Goal: Transaction & Acquisition: Book appointment/travel/reservation

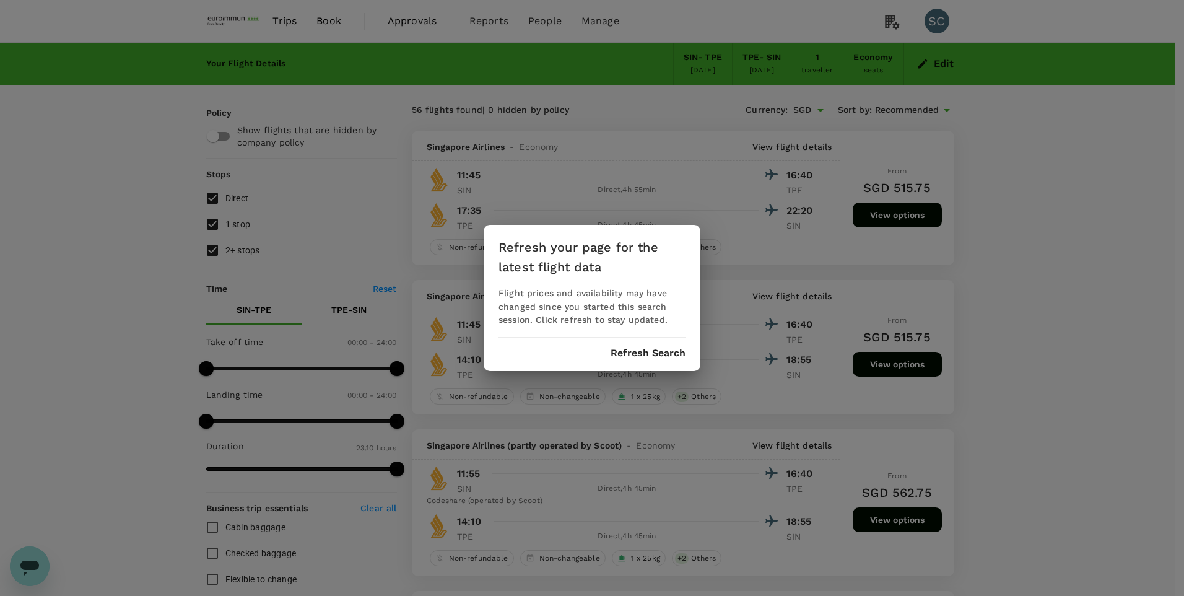
click at [654, 357] on button "Refresh Search" at bounding box center [648, 353] width 75 height 11
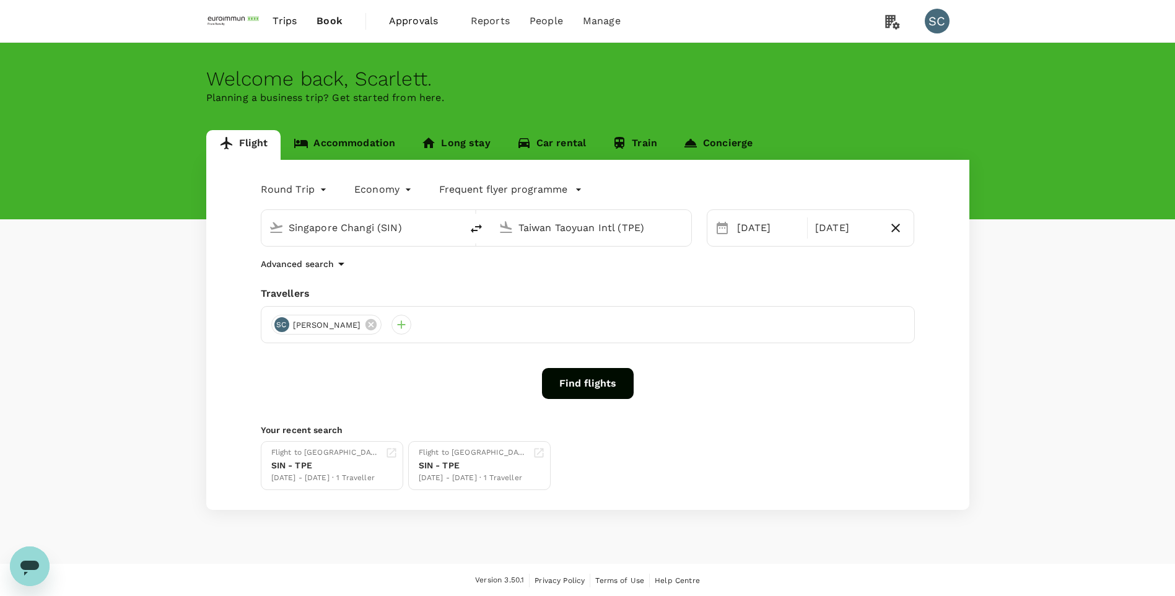
drag, startPoint x: 451, startPoint y: 462, endPoint x: 577, endPoint y: 460, distance: 125.8
click at [451, 462] on div "SIN - TPE" at bounding box center [473, 465] width 109 height 13
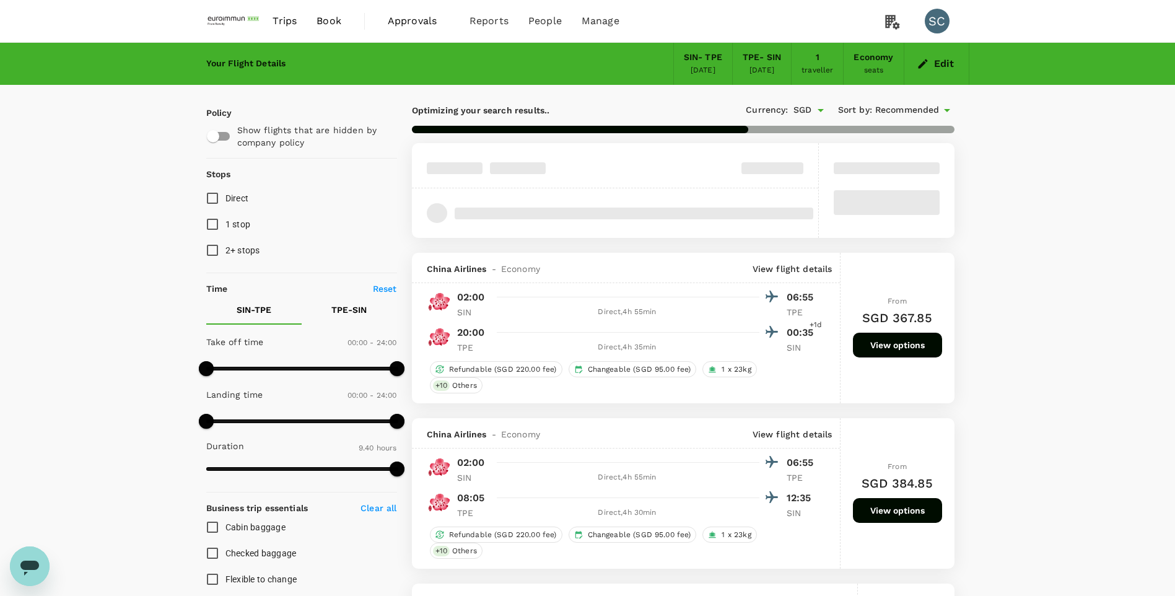
type input "1160"
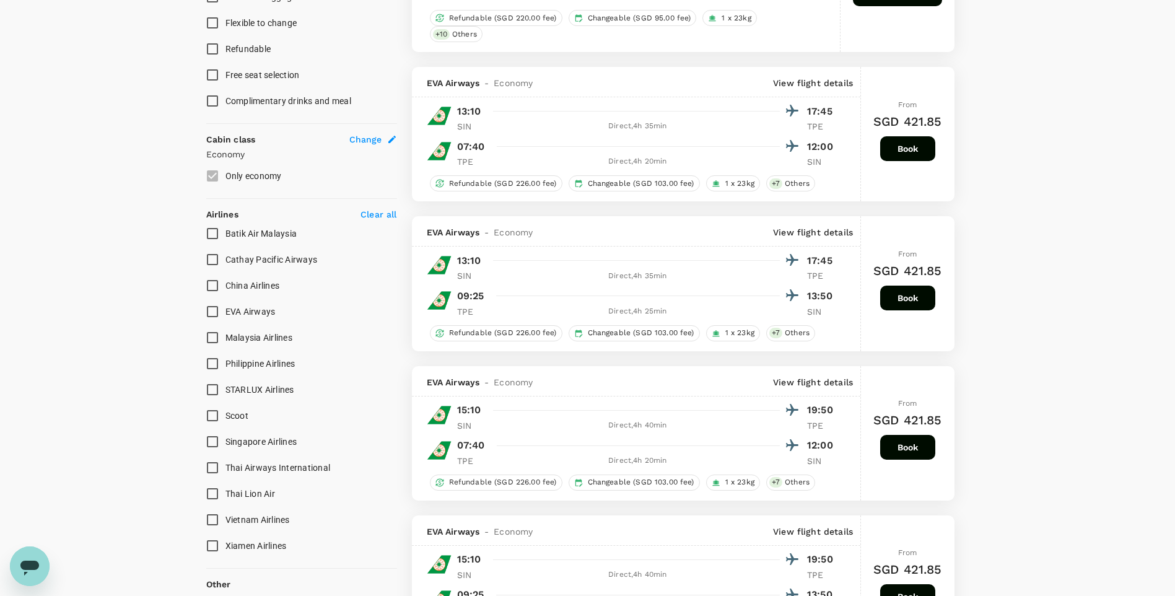
scroll to position [558, 0]
click at [214, 440] on input "Singapore Airlines" at bounding box center [212, 440] width 26 height 26
checkbox input "true"
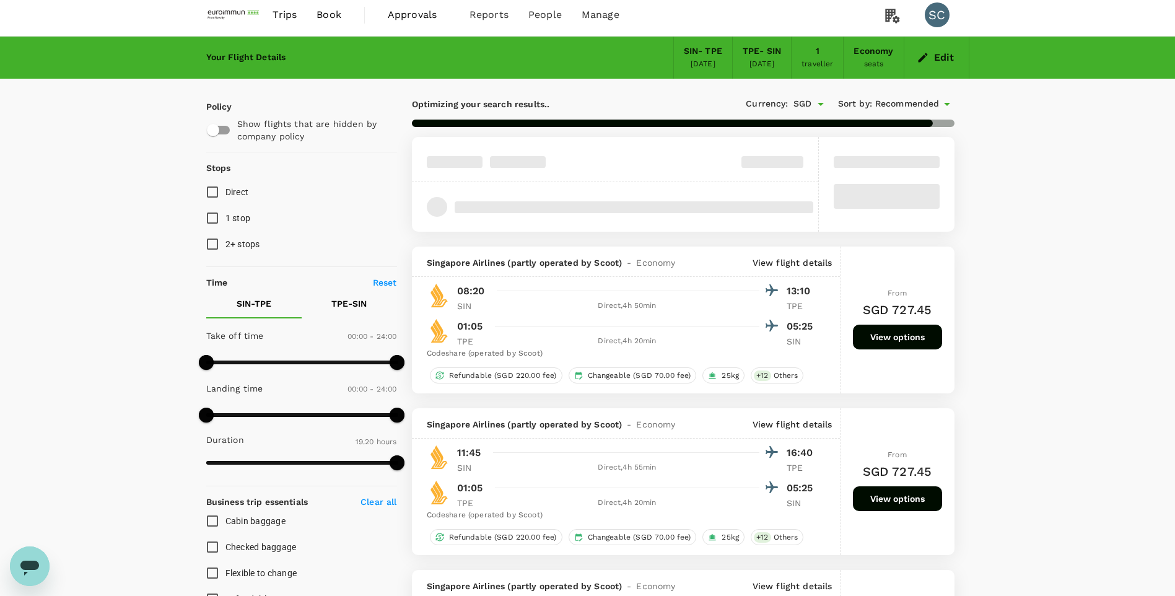
scroll to position [0, 0]
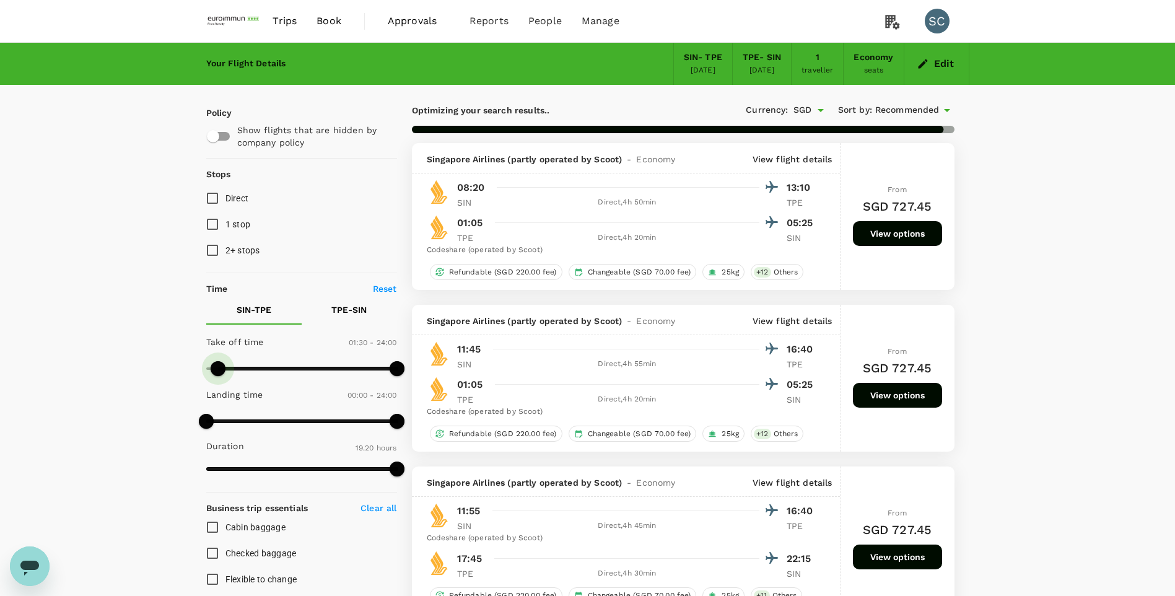
type input "180"
checkbox input "false"
checkbox input "true"
type input "480"
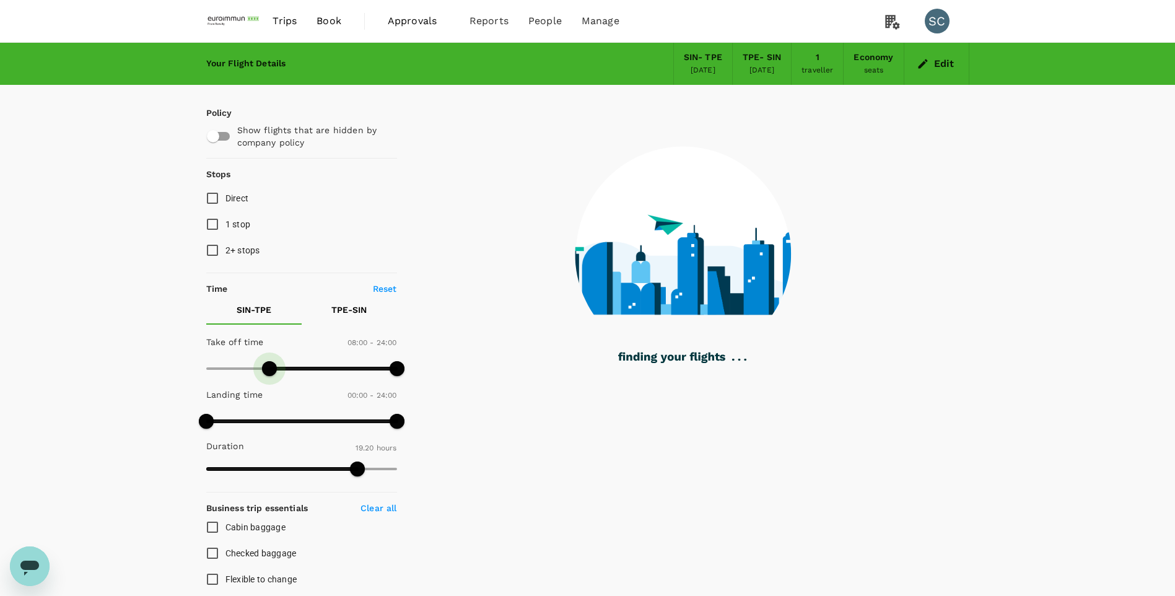
drag, startPoint x: 206, startPoint y: 372, endPoint x: 268, endPoint y: 372, distance: 62.6
click at [268, 372] on span at bounding box center [269, 368] width 15 height 15
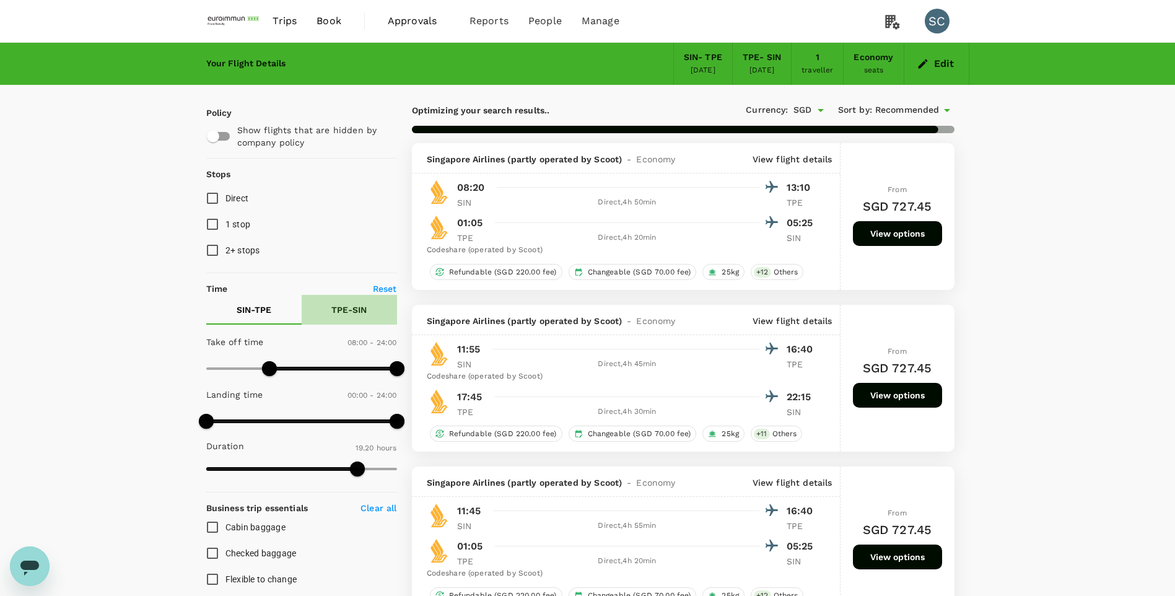
click at [348, 311] on p "TPE - SIN" at bounding box center [348, 310] width 35 height 12
type input "1440"
checkbox input "false"
checkbox input "true"
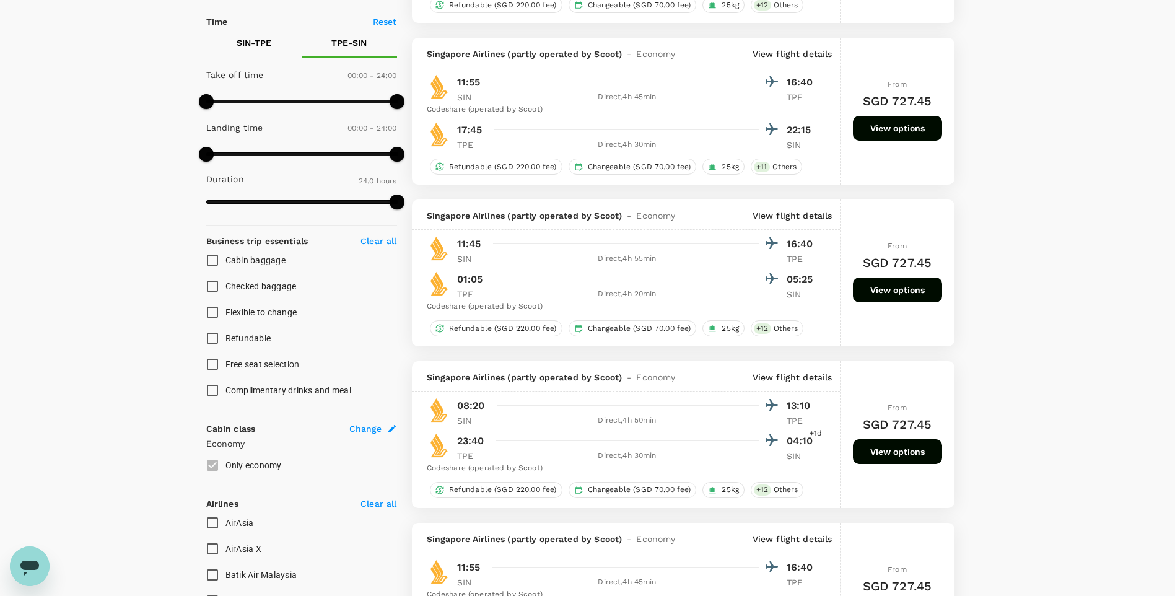
scroll to position [124, 0]
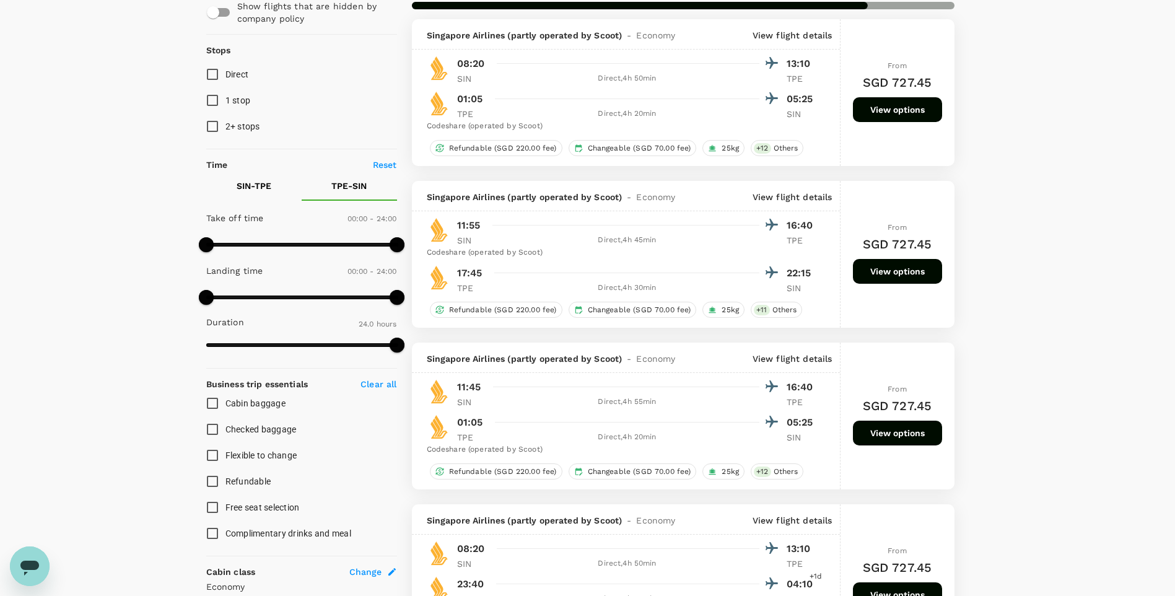
type input "1670"
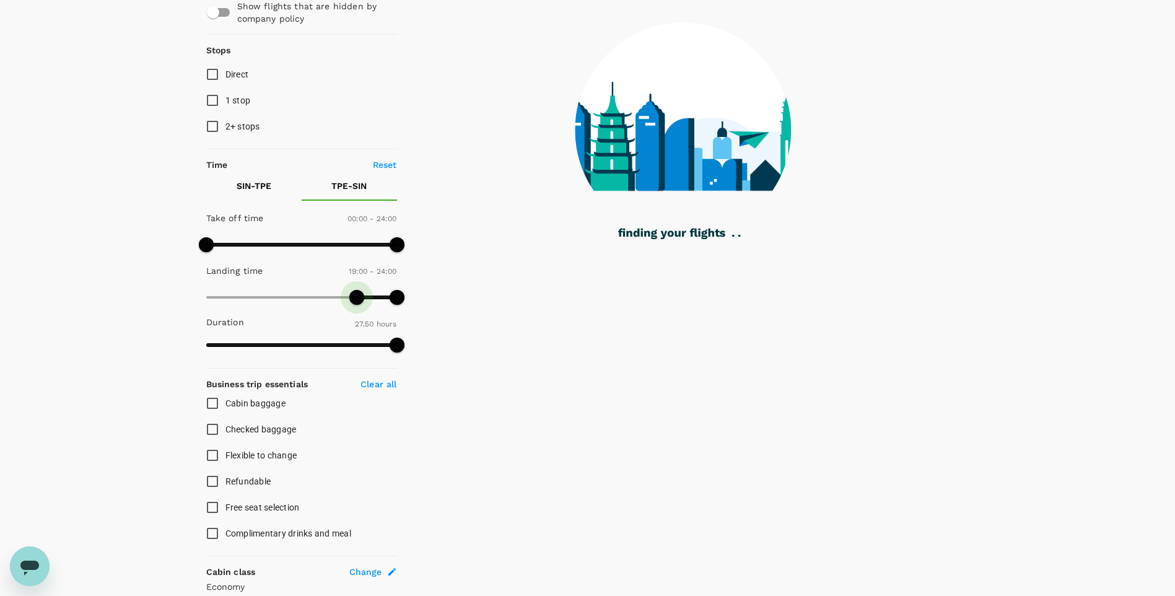
drag, startPoint x: 204, startPoint y: 299, endPoint x: 357, endPoint y: 298, distance: 153.6
click at [357, 298] on span at bounding box center [356, 297] width 15 height 15
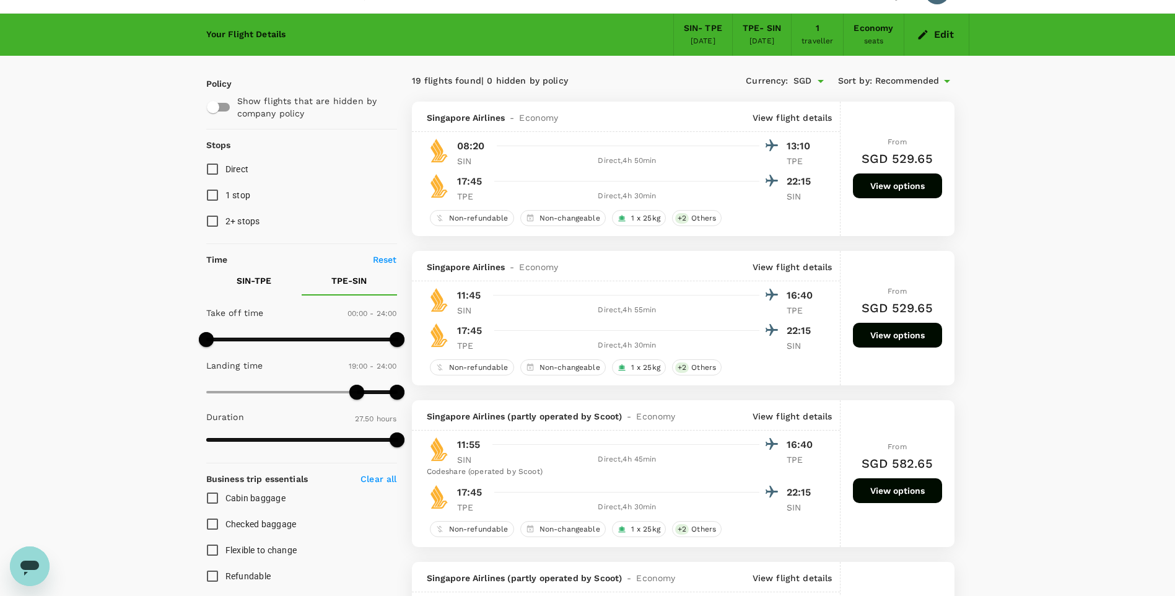
scroll to position [0, 0]
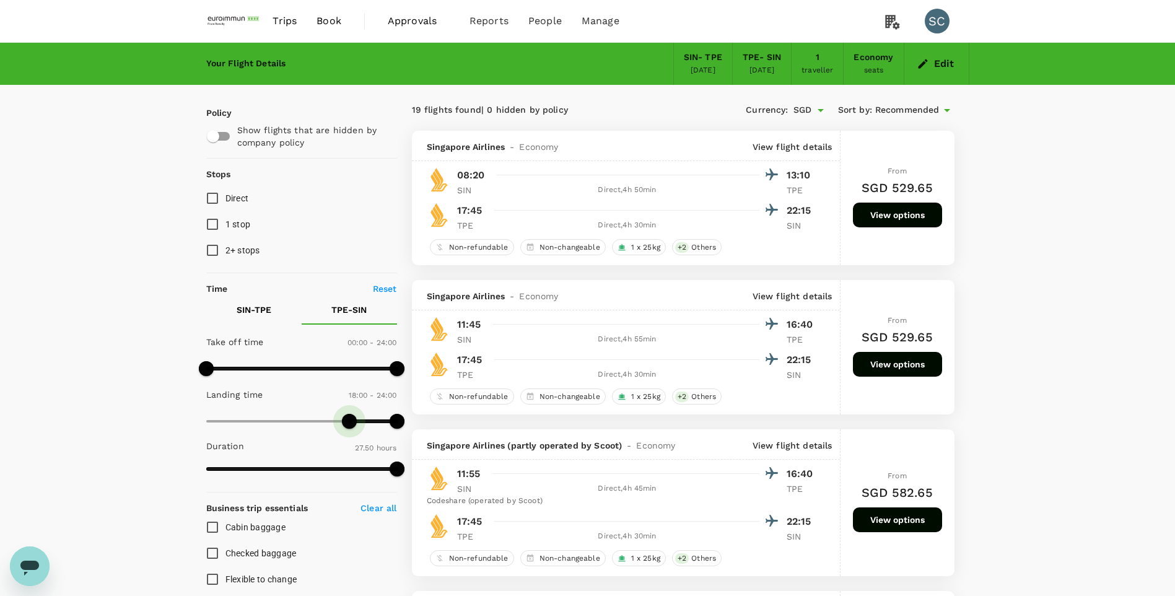
click at [350, 419] on span at bounding box center [349, 421] width 15 height 15
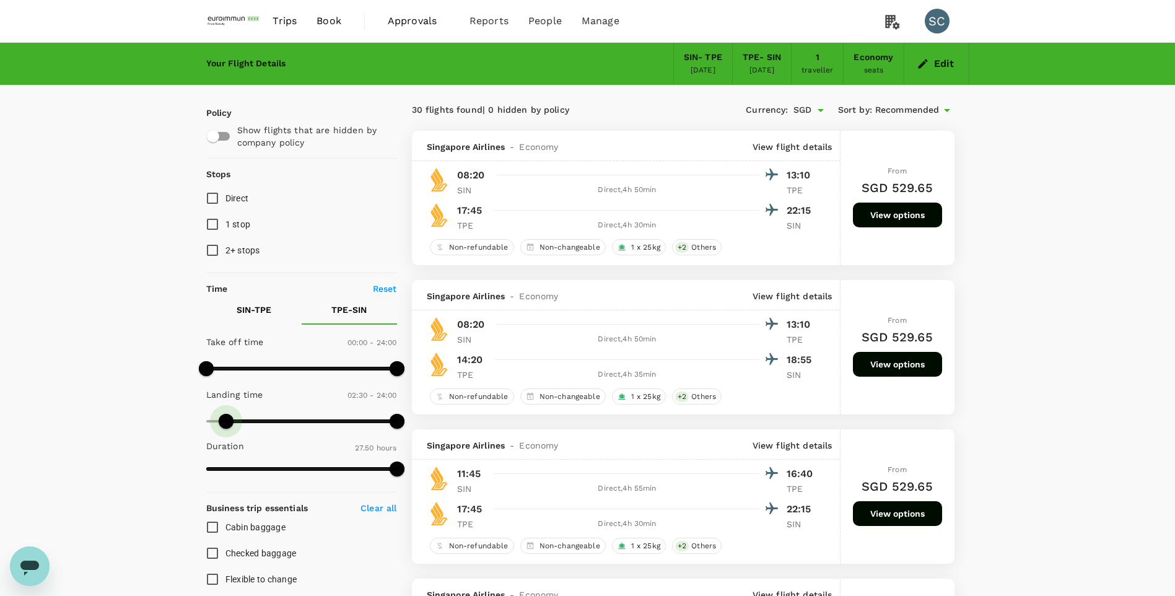
type input "0"
drag, startPoint x: 351, startPoint y: 424, endPoint x: 169, endPoint y: 409, distance: 182.1
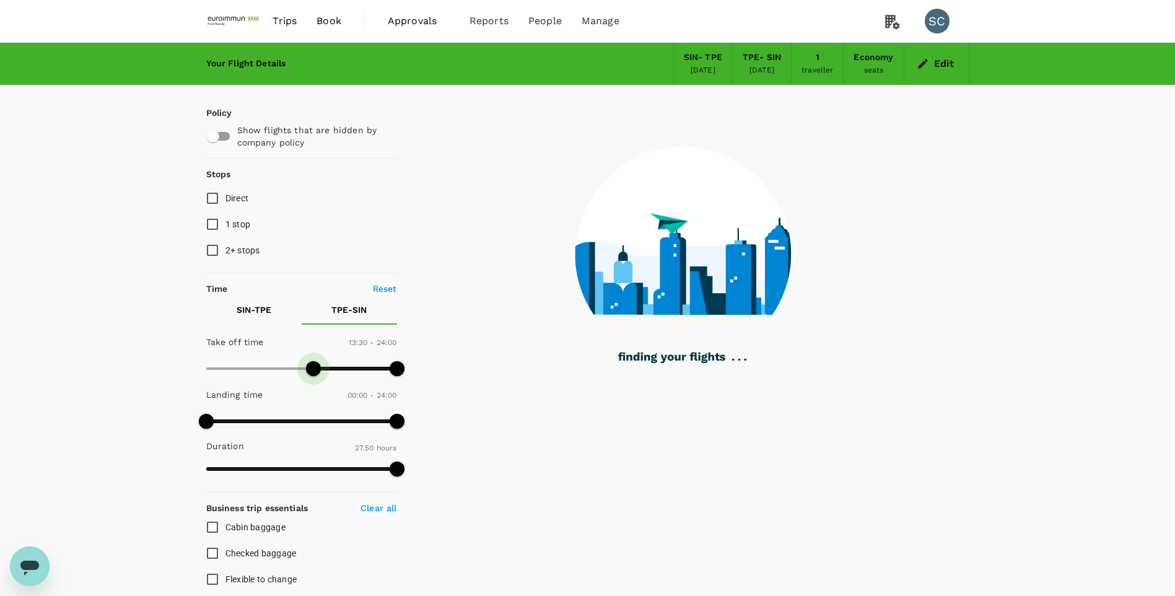
type input "840"
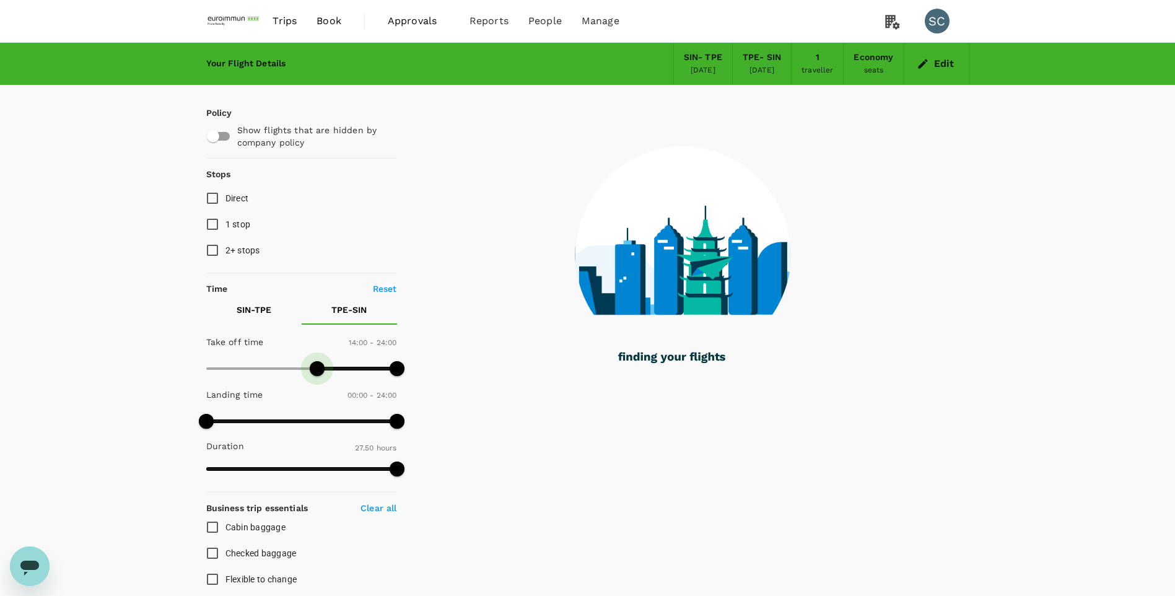
drag, startPoint x: 203, startPoint y: 369, endPoint x: 318, endPoint y: 368, distance: 115.2
click at [318, 368] on span at bounding box center [317, 368] width 15 height 15
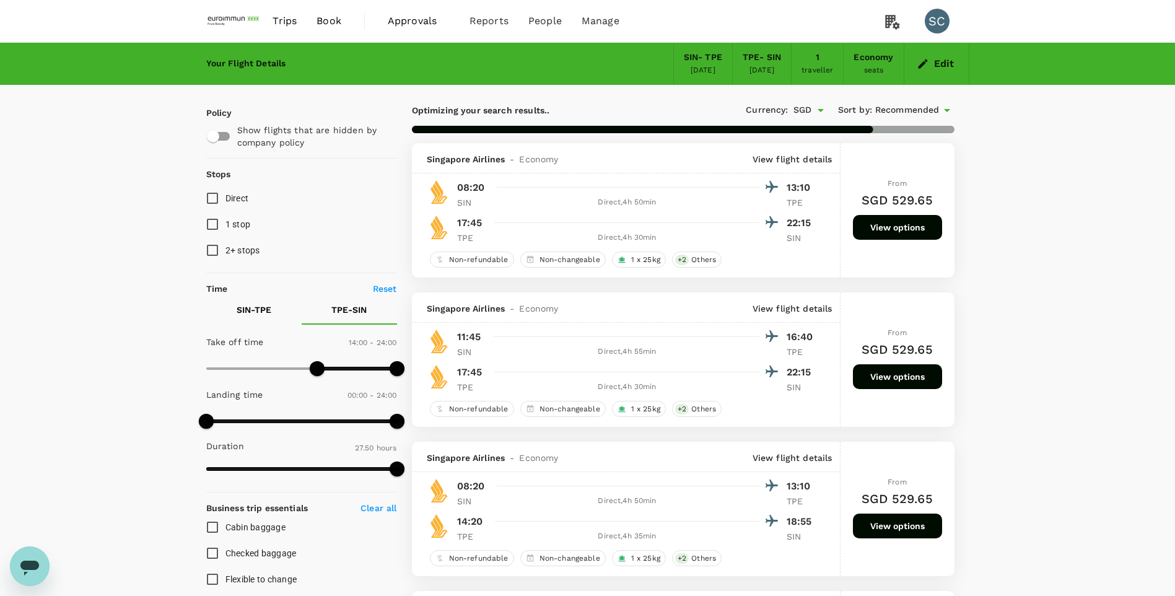
click at [880, 528] on button "View options" at bounding box center [897, 526] width 89 height 25
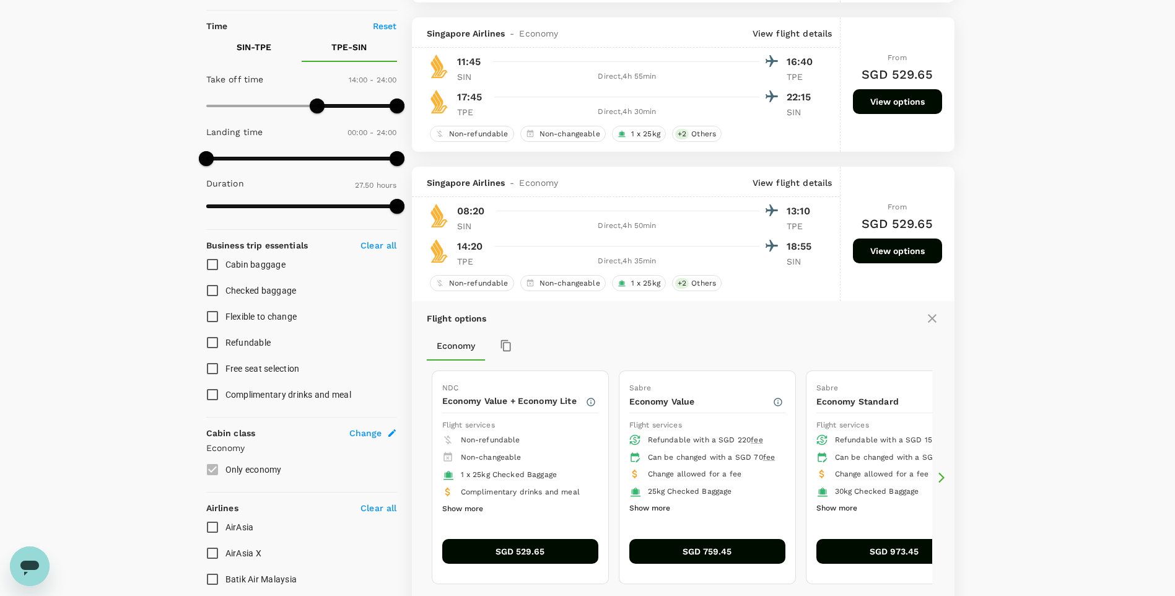
scroll to position [120, 0]
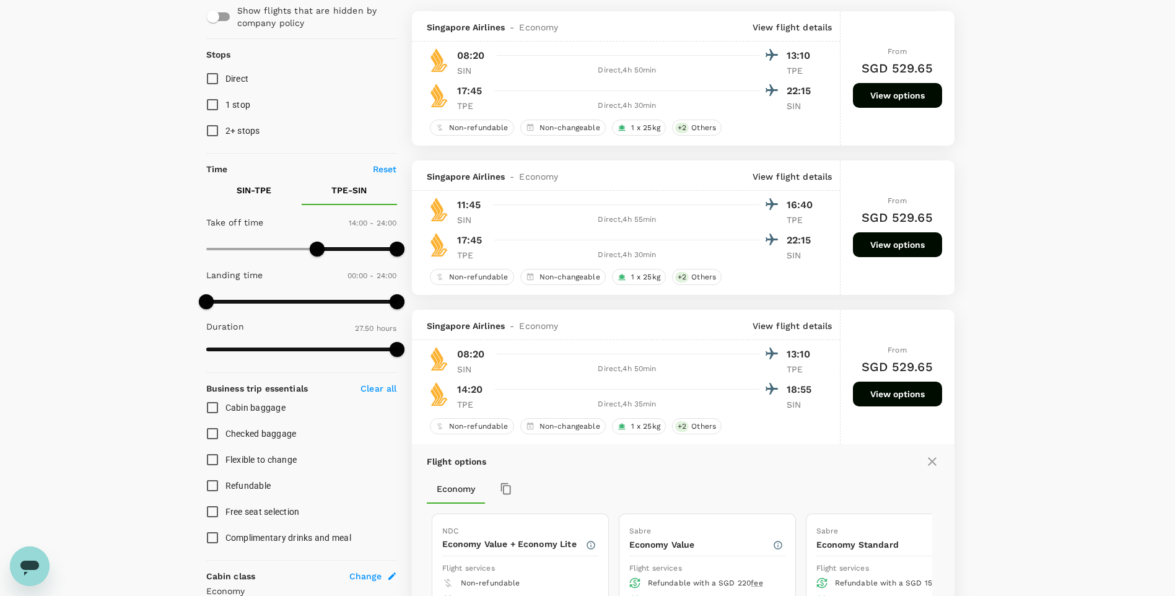
click at [246, 190] on p "SIN - TPE" at bounding box center [254, 190] width 35 height 12
click at [380, 167] on p "Reset" at bounding box center [385, 169] width 24 height 12
type input "0"
type input "1390"
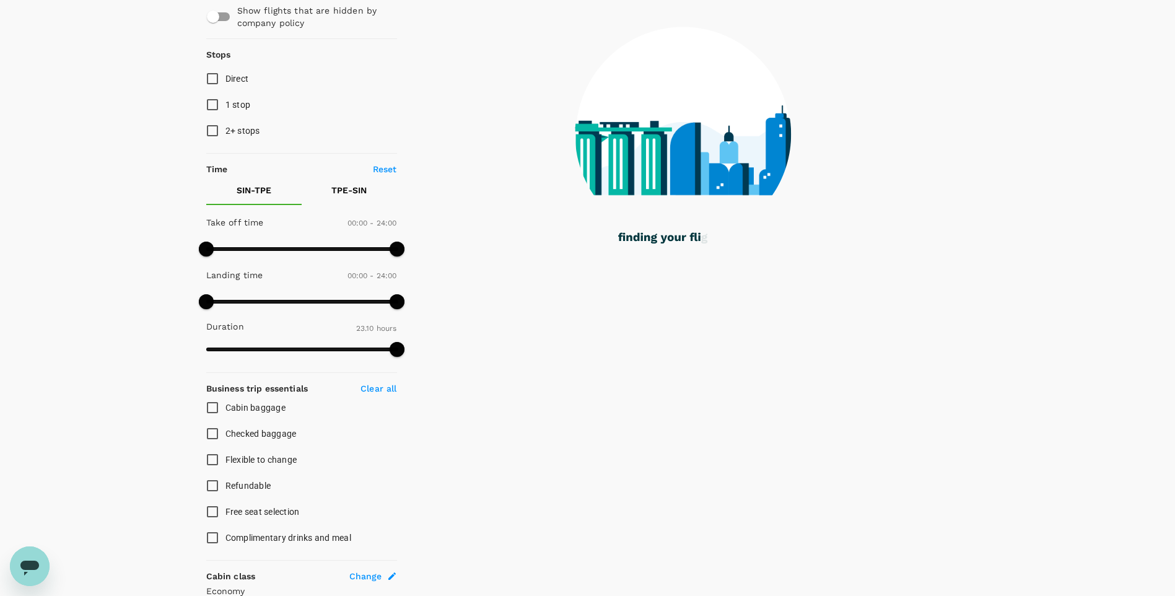
click at [356, 193] on p "TPE - SIN" at bounding box center [348, 190] width 35 height 12
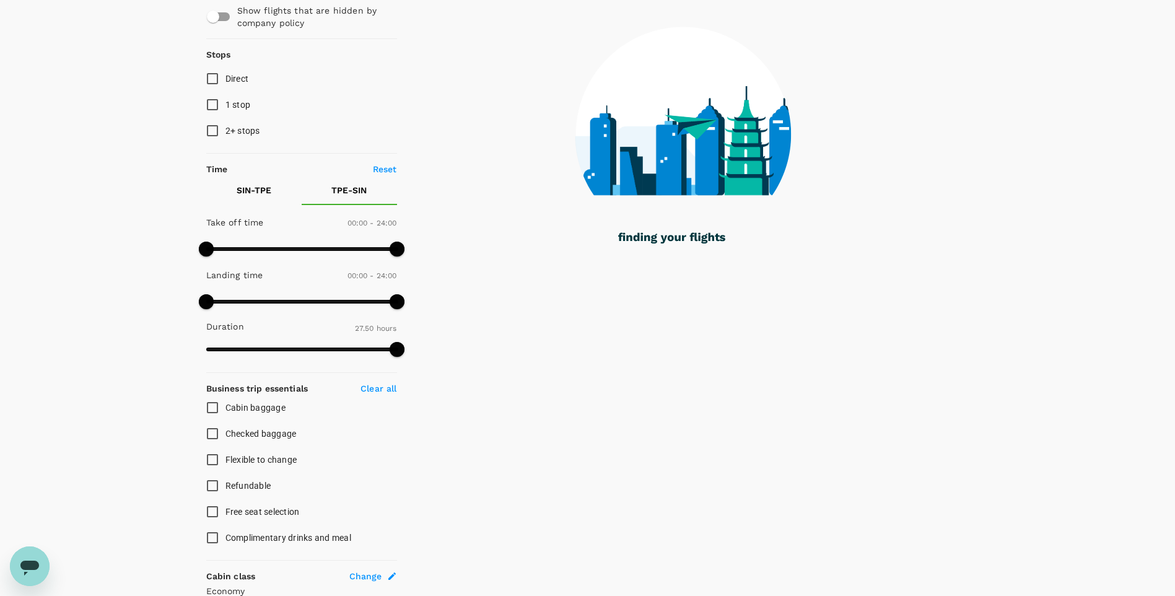
click at [251, 183] on button "SIN - TPE" at bounding box center [253, 190] width 95 height 30
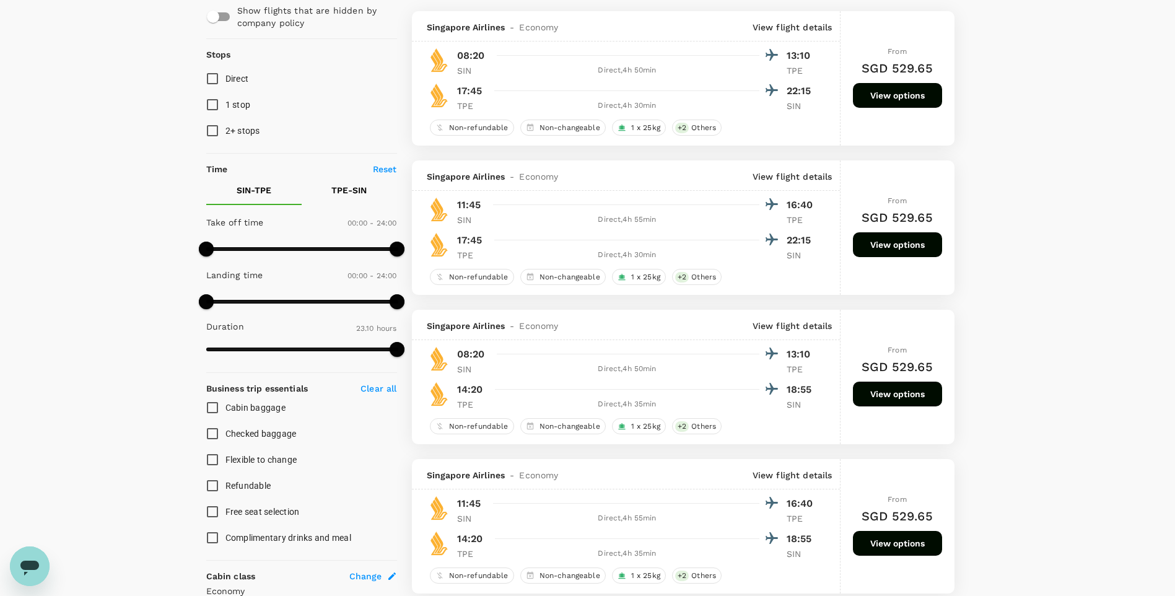
type input "SGD"
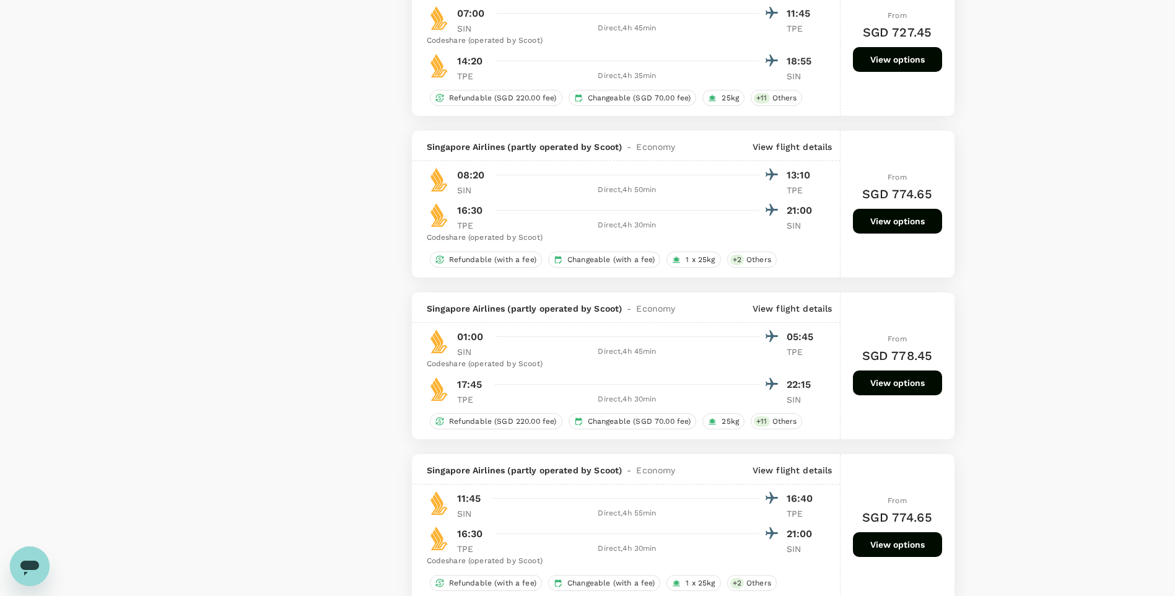
scroll to position [2597, 0]
